Goal: Navigation & Orientation: Understand site structure

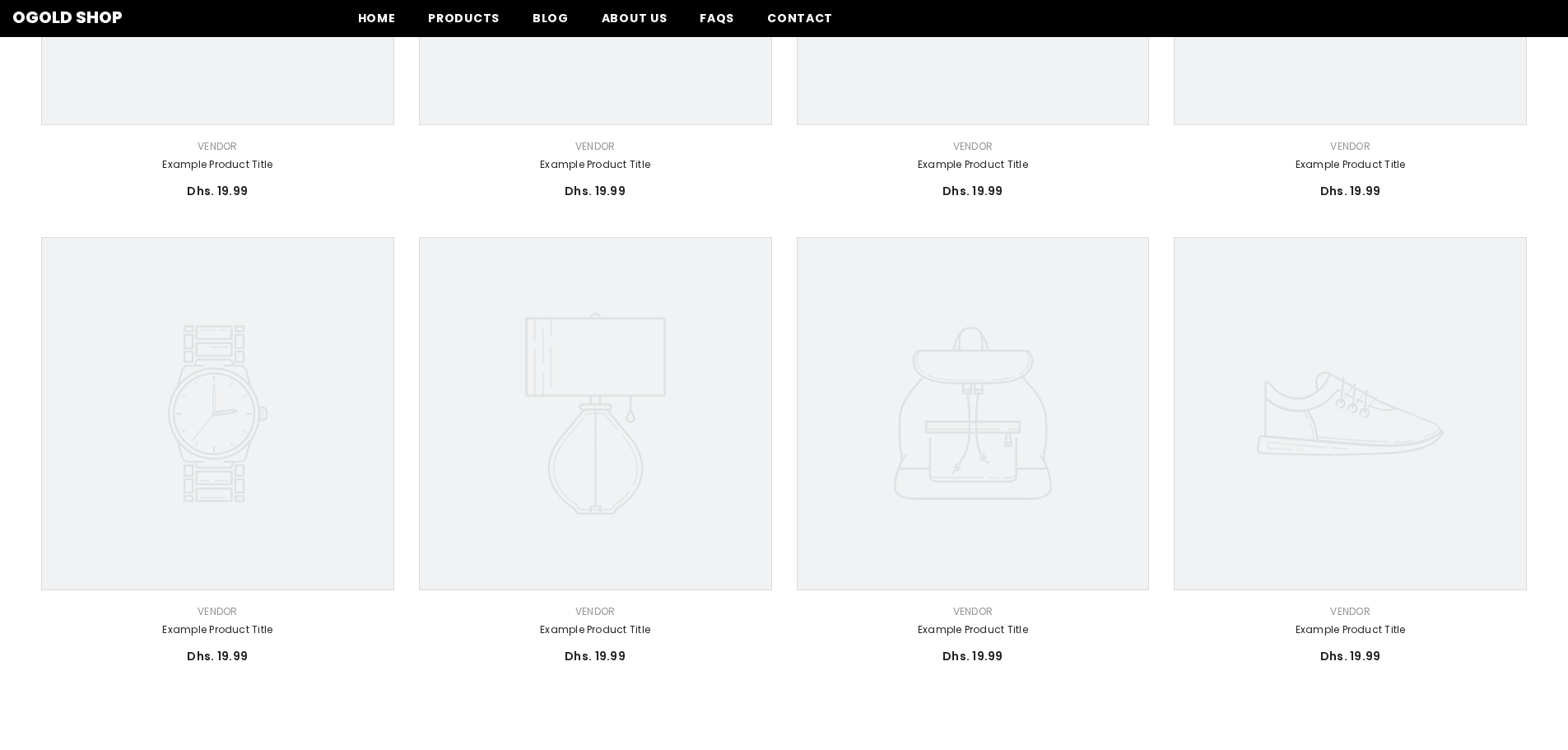
scroll to position [412, 0]
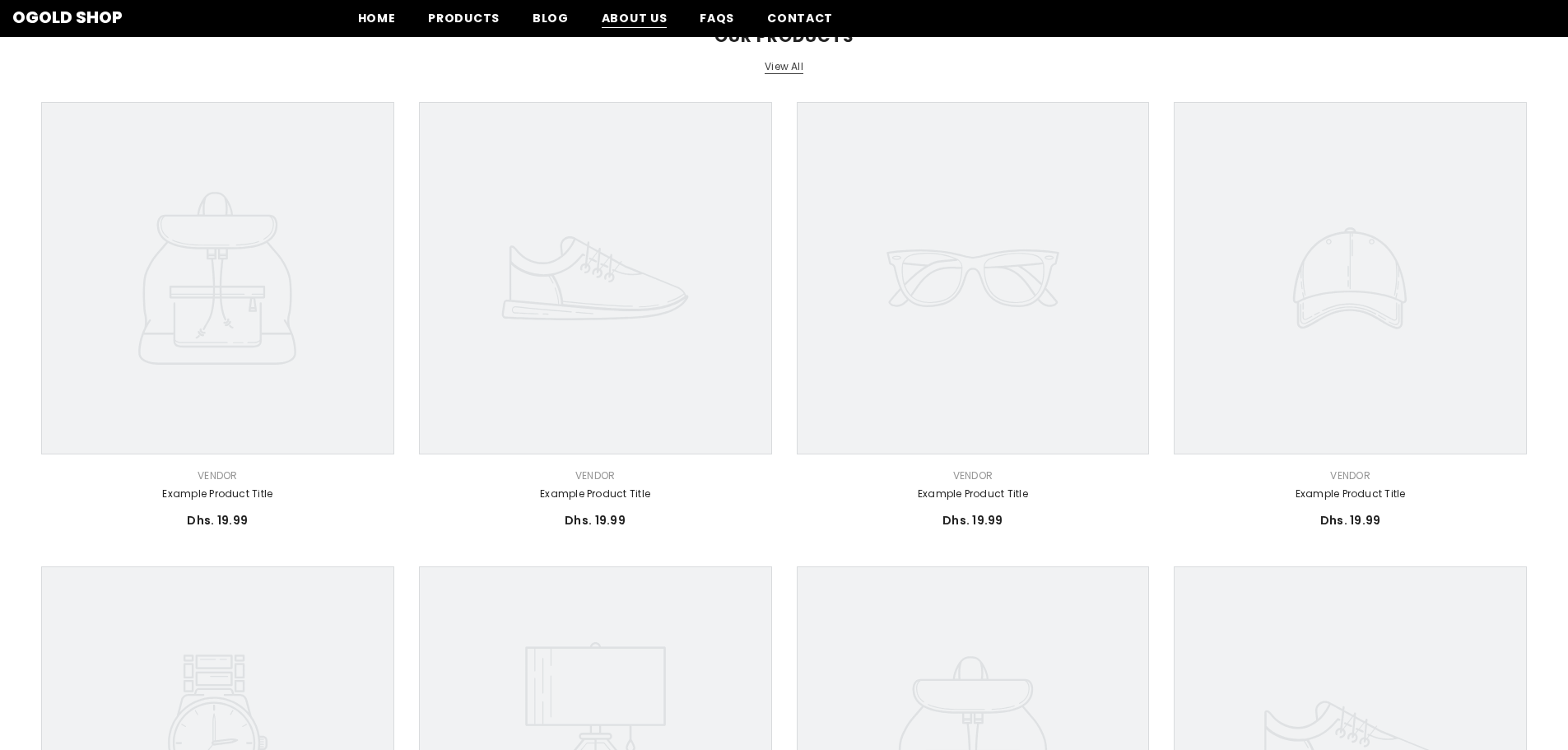
click at [621, 23] on span "About us" at bounding box center [635, 18] width 66 height 17
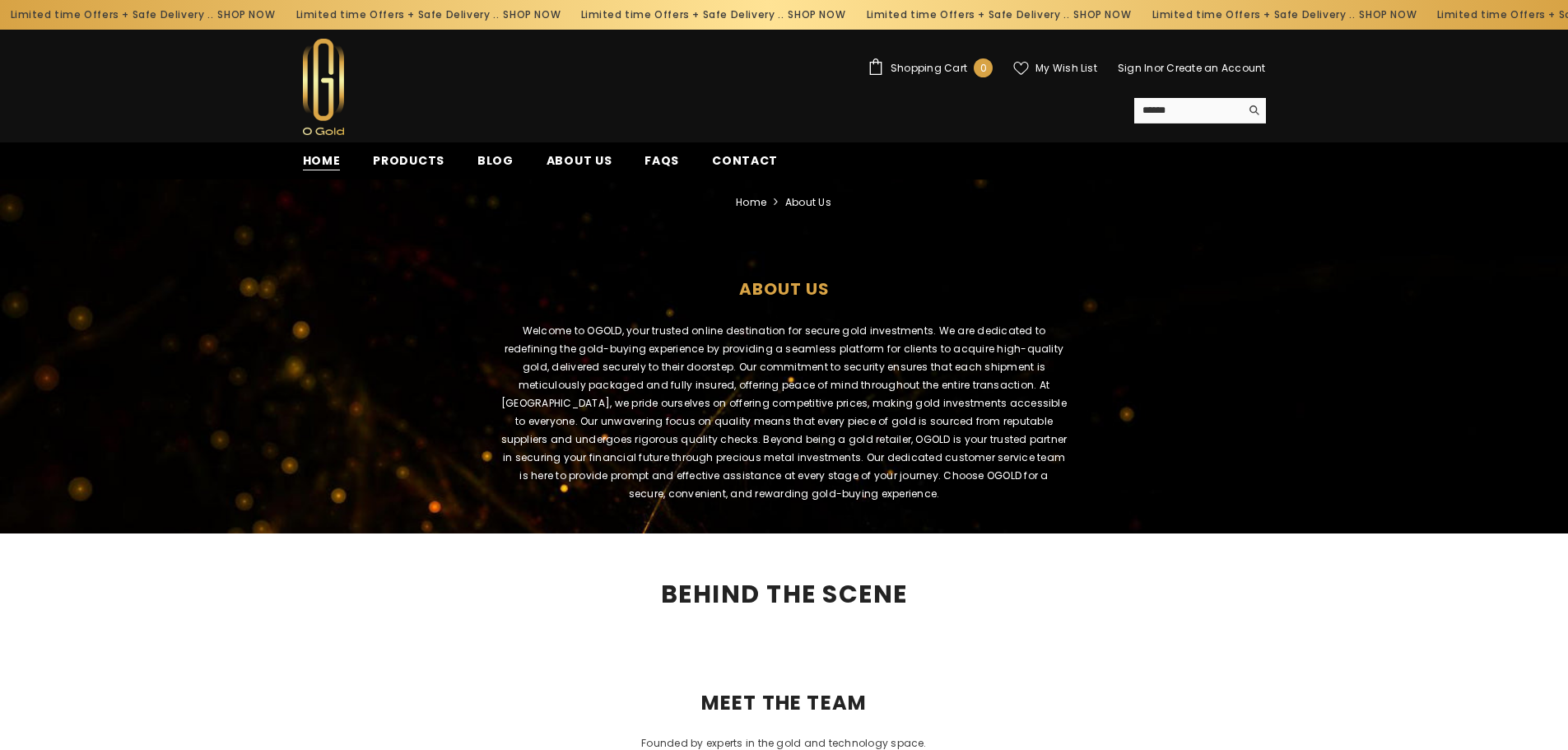
click at [313, 164] on span "Home" at bounding box center [322, 161] width 38 height 17
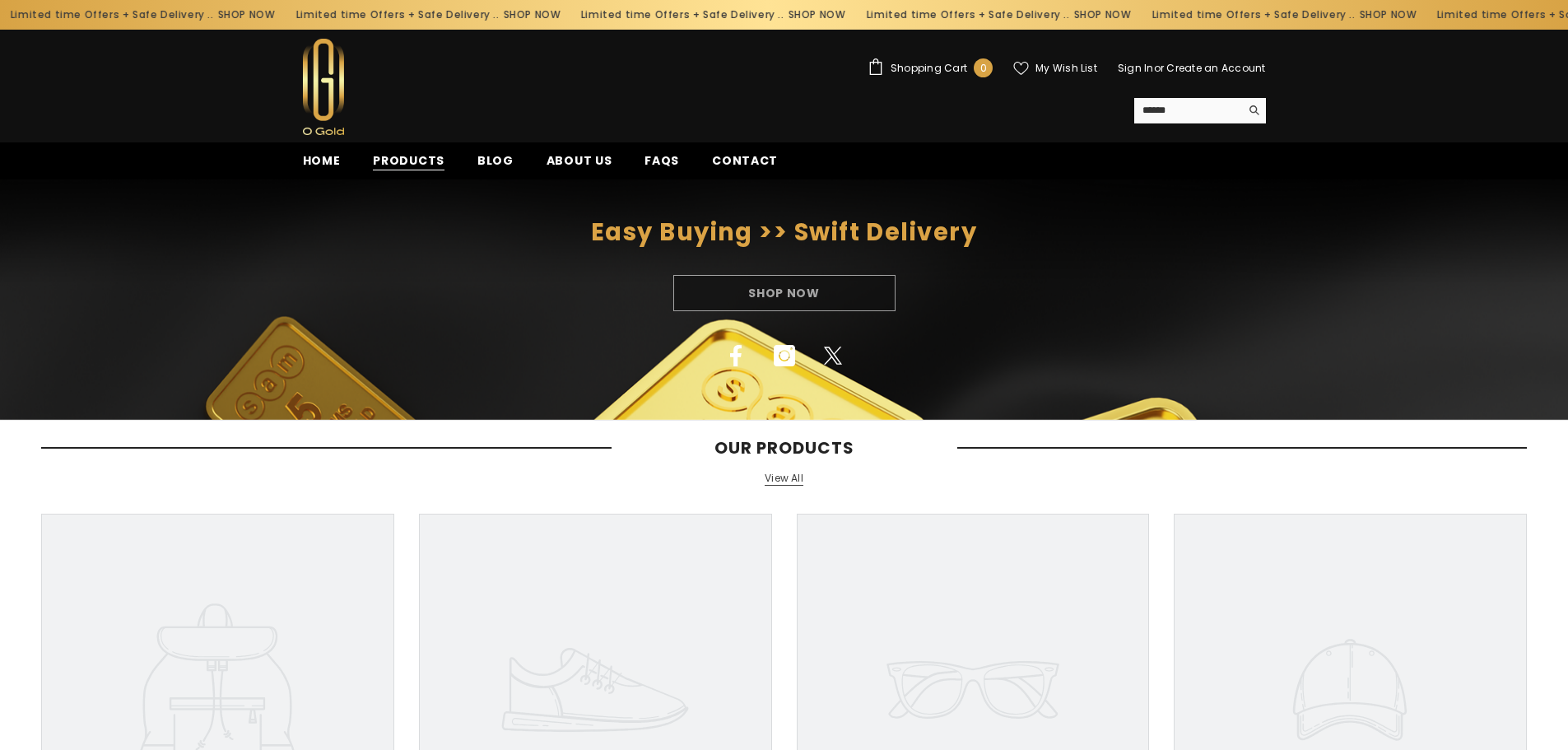
click at [407, 162] on span "Products" at bounding box center [409, 161] width 72 height 17
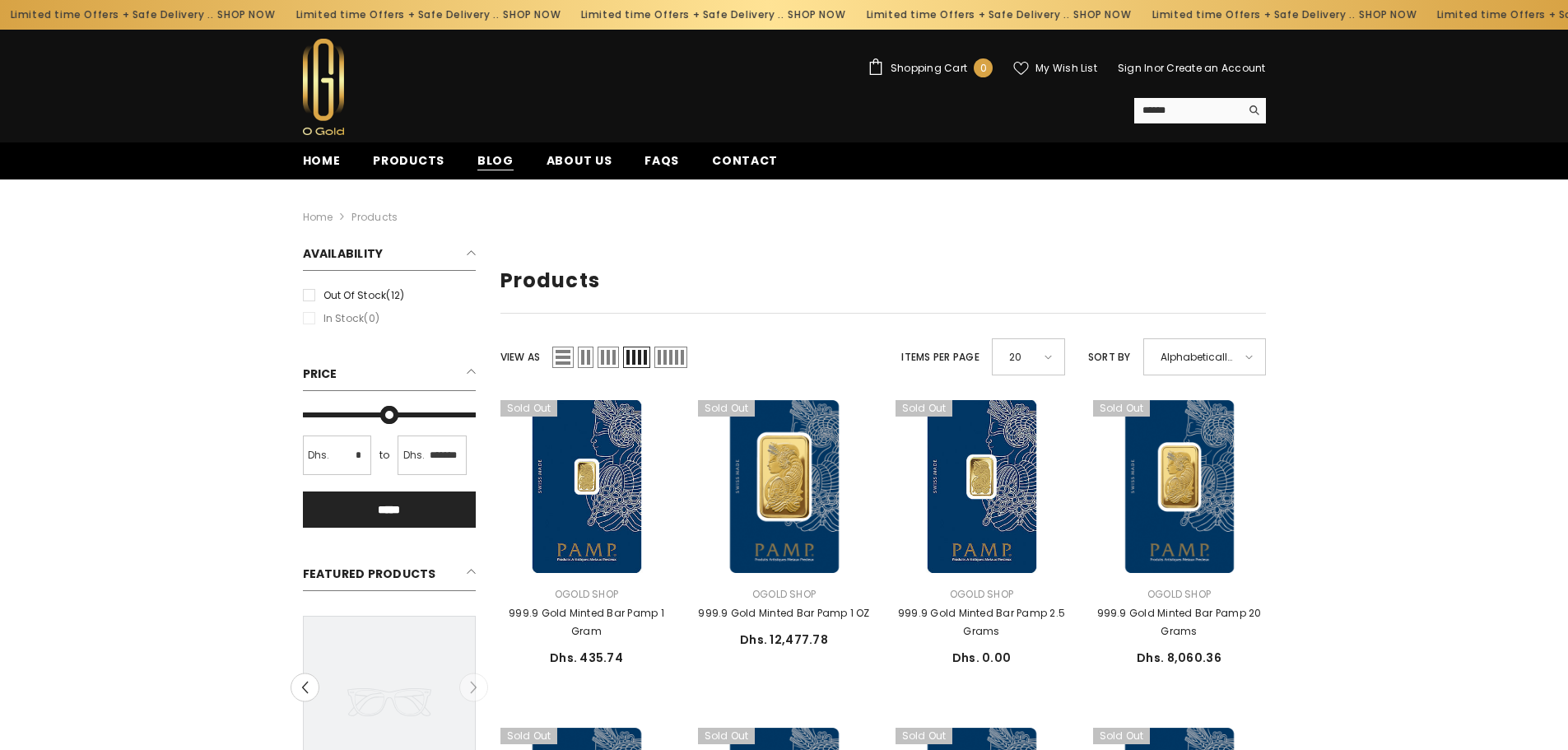
click at [493, 163] on span "Blog" at bounding box center [495, 161] width 36 height 17
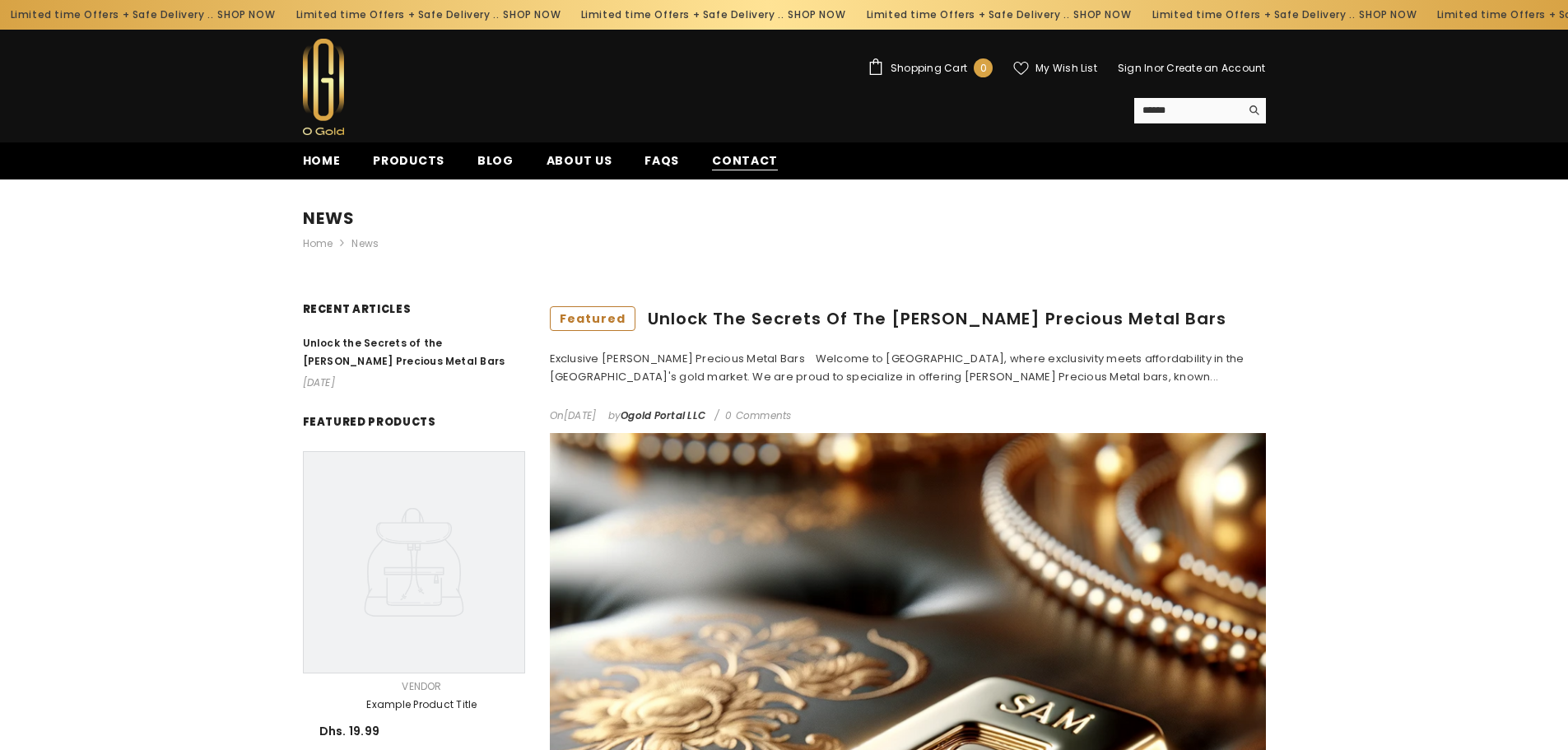
click at [747, 160] on span "Contact" at bounding box center [745, 161] width 66 height 17
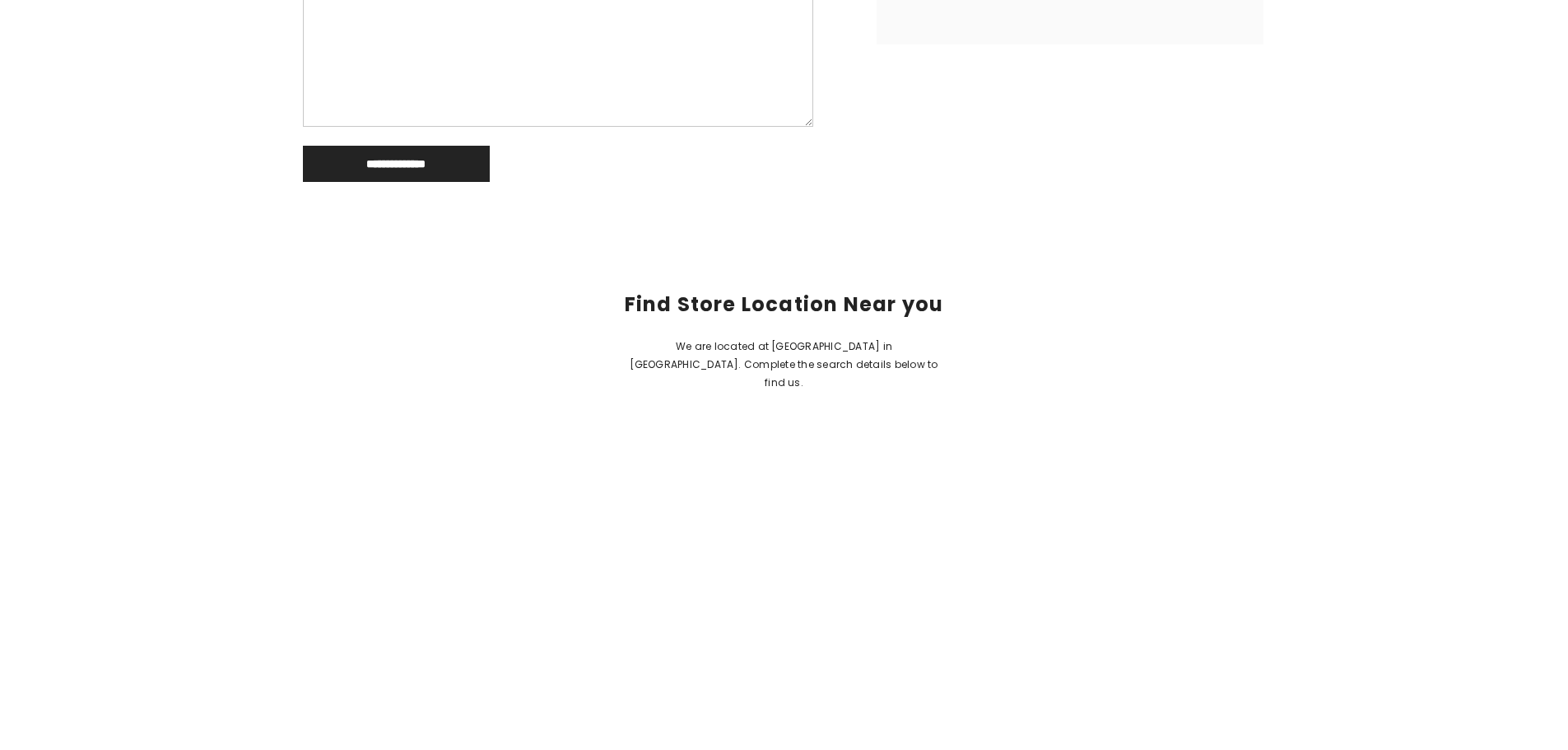
scroll to position [988, 0]
